Goal: Transaction & Acquisition: Download file/media

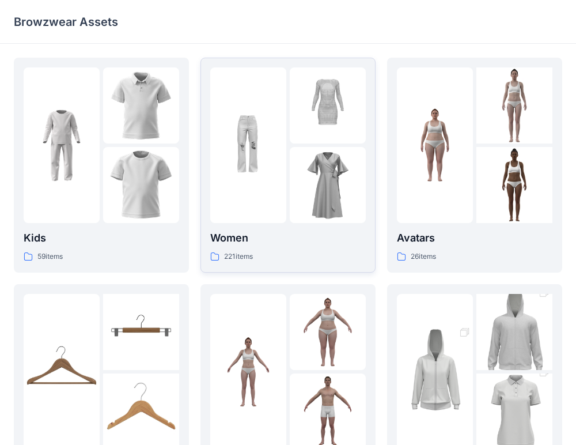
click at [233, 185] on div at bounding box center [248, 145] width 76 height 156
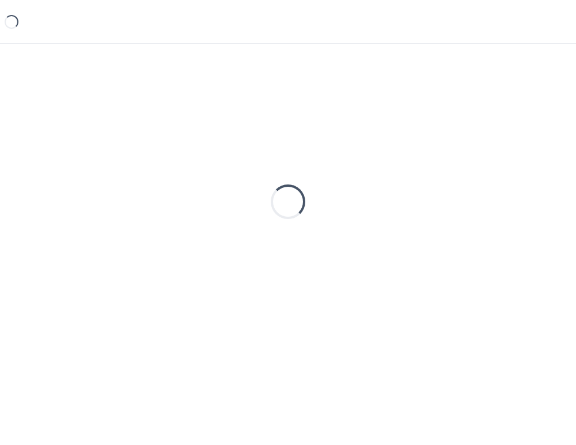
click at [233, 185] on div "Loading..." at bounding box center [288, 202] width 549 height 288
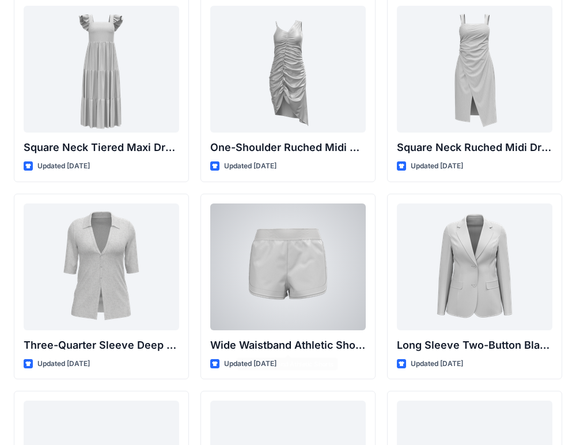
scroll to position [857, 0]
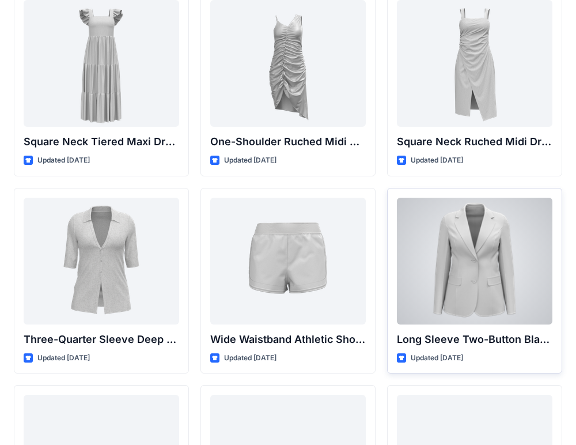
click at [484, 252] on div at bounding box center [475, 261] width 156 height 127
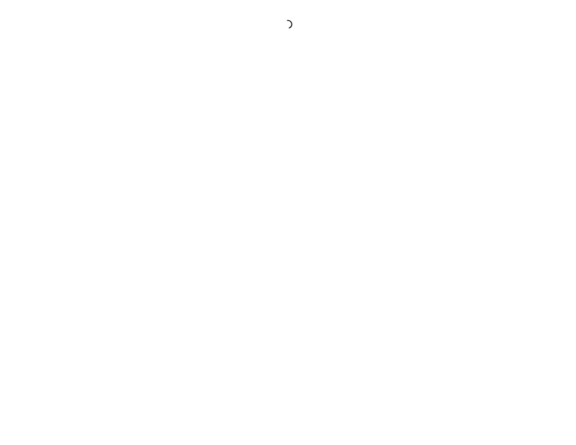
click at [484, 252] on div at bounding box center [288, 222] width 576 height 445
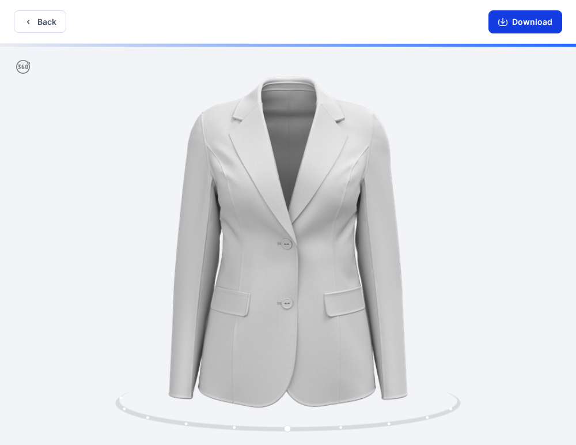
click at [524, 23] on button "Download" at bounding box center [526, 21] width 74 height 23
